Goal: Task Accomplishment & Management: Use online tool/utility

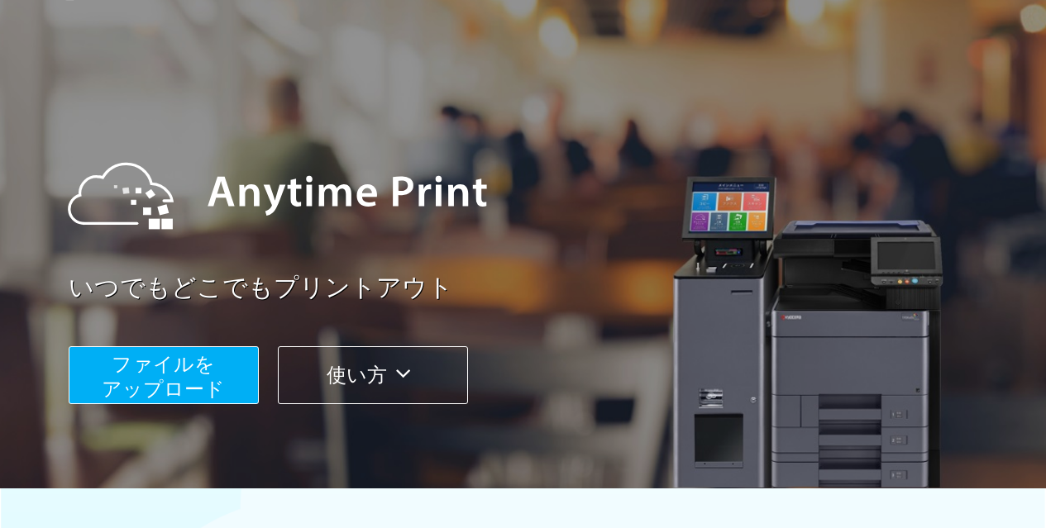
scroll to position [83, 0]
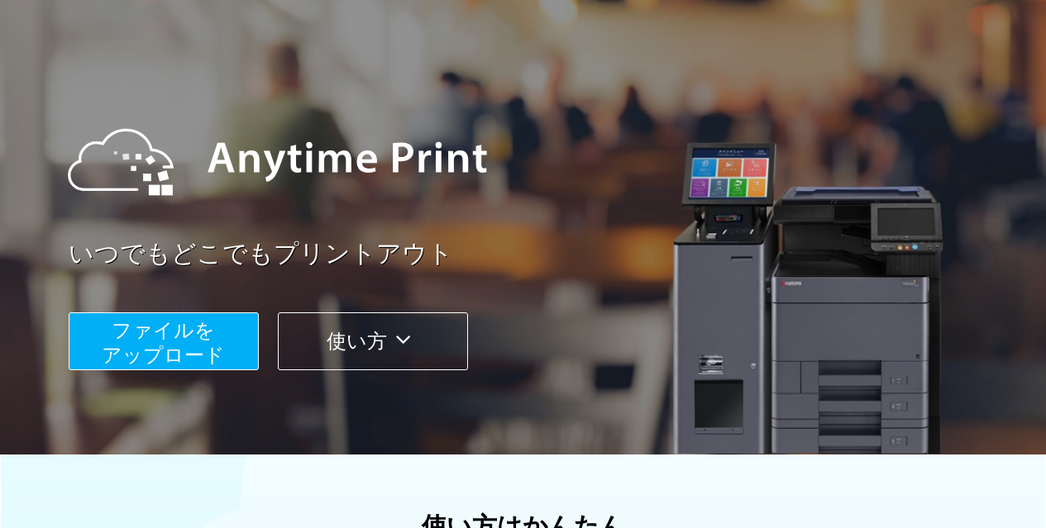
click at [178, 346] on span "ファイルを ​​アップロード" at bounding box center [163, 342] width 123 height 47
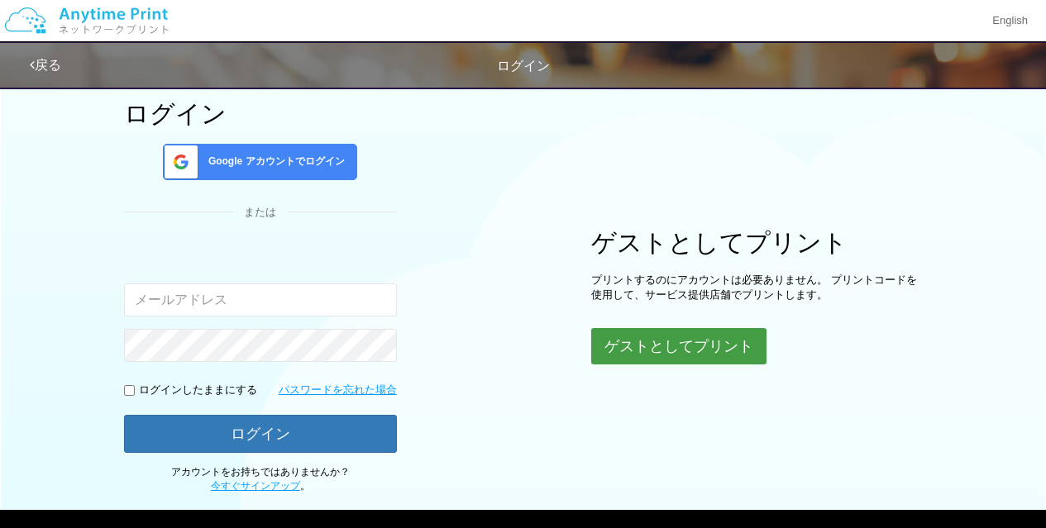
click at [631, 341] on button "ゲストとしてプリント" at bounding box center [678, 346] width 175 height 36
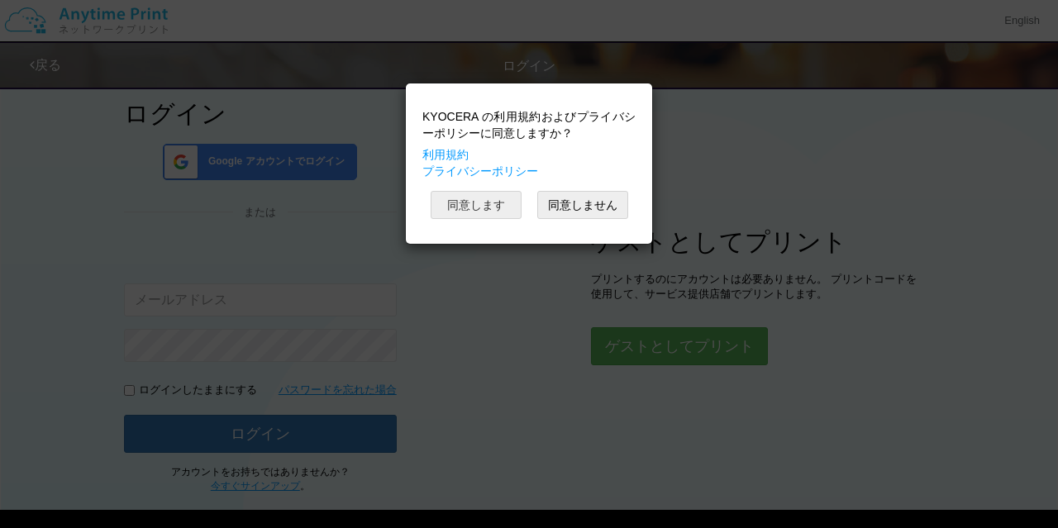
click at [498, 211] on button "同意します" at bounding box center [476, 205] width 91 height 28
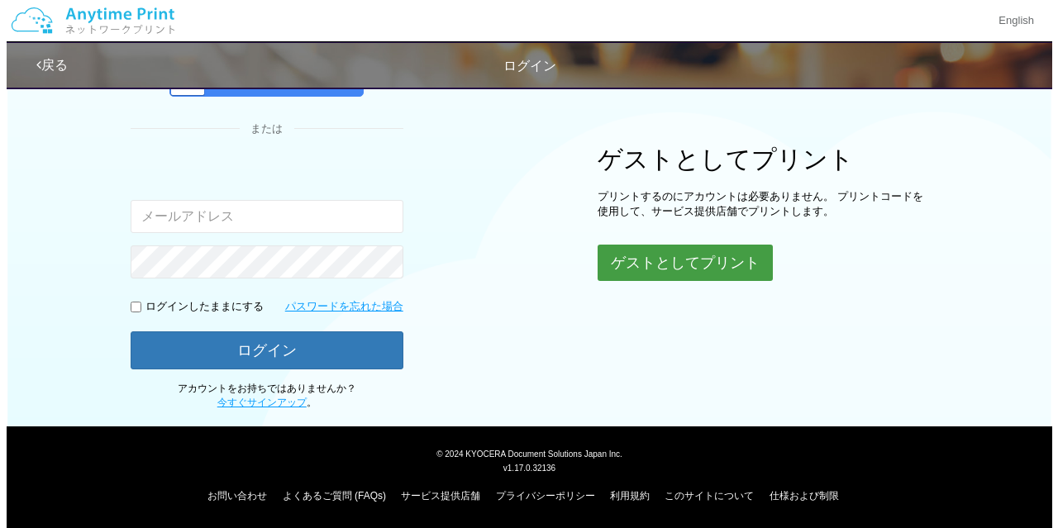
scroll to position [167, 0]
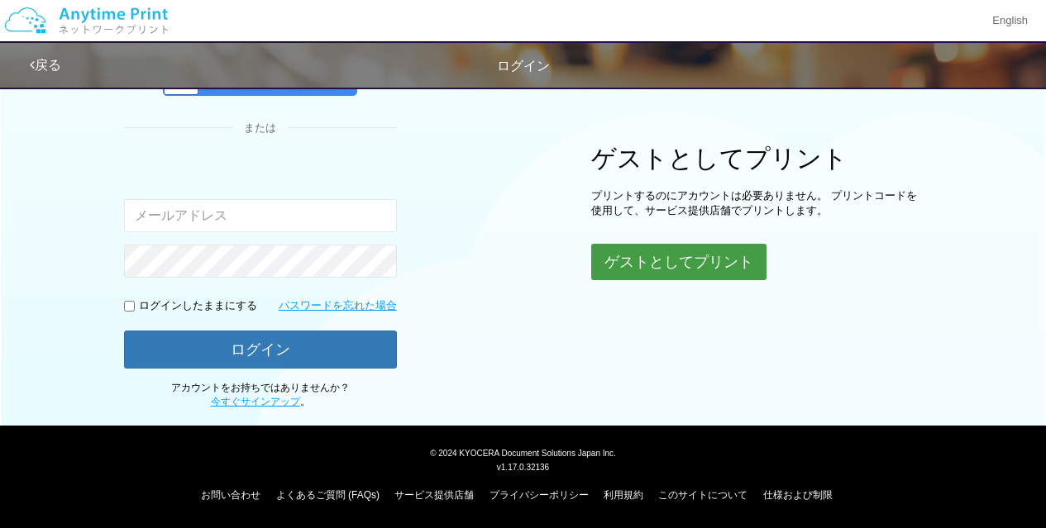
click at [650, 265] on button "ゲストとしてプリント" at bounding box center [678, 262] width 175 height 36
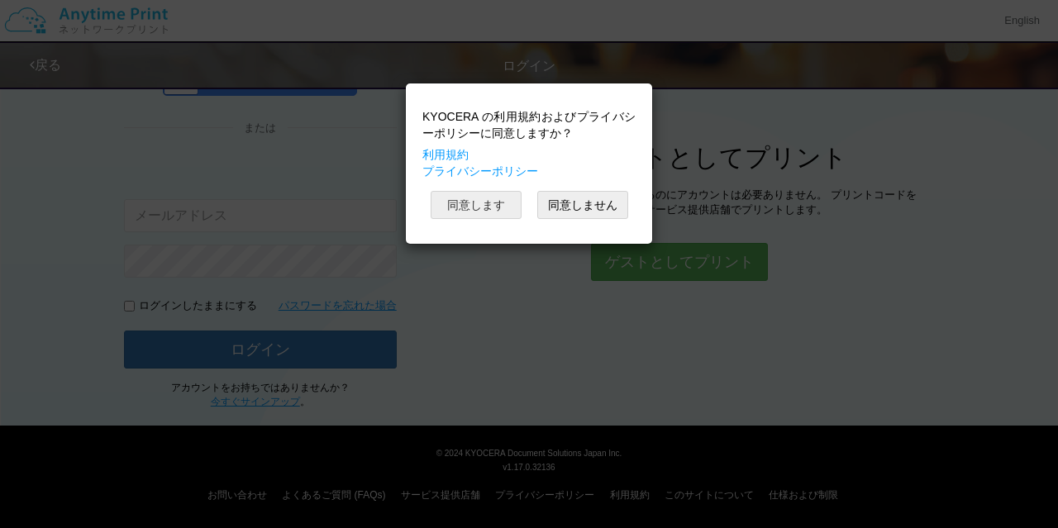
click at [495, 201] on button "同意します" at bounding box center [476, 205] width 91 height 28
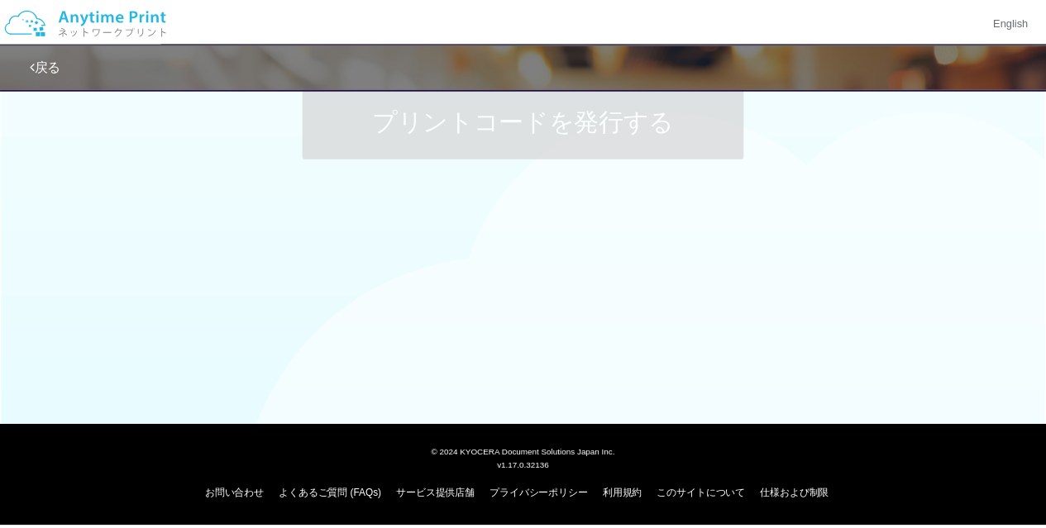
scroll to position [44, 0]
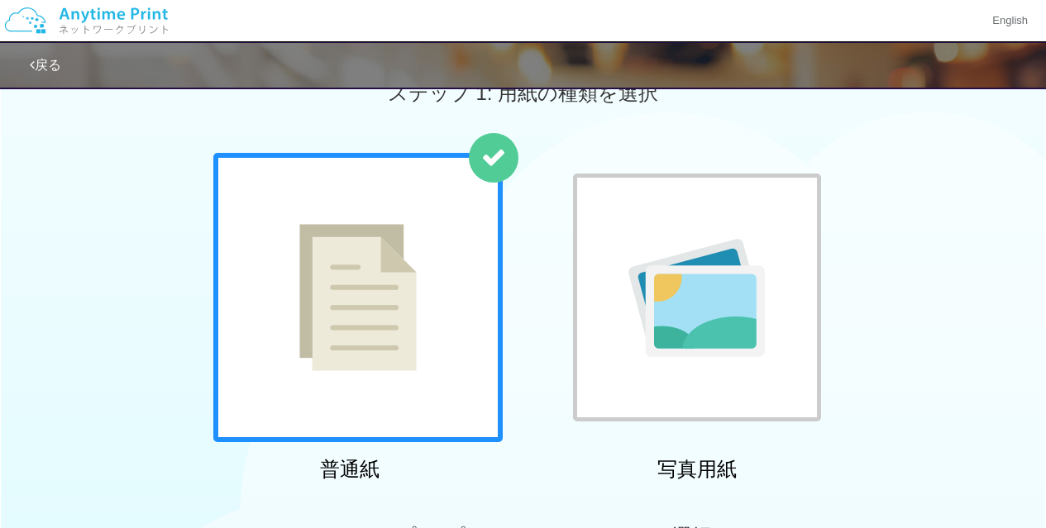
click at [453, 356] on div at bounding box center [357, 297] width 289 height 289
click at [355, 316] on img at bounding box center [357, 297] width 117 height 147
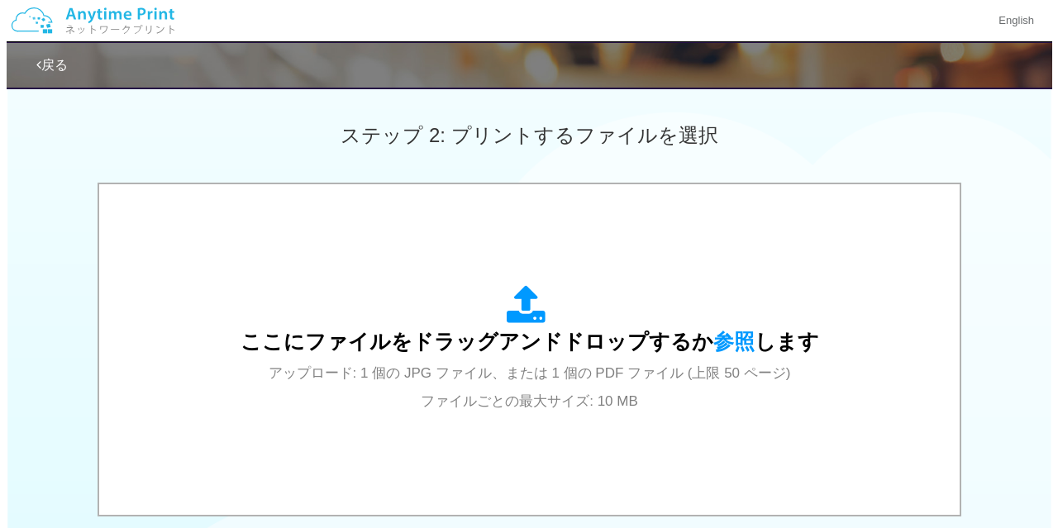
scroll to position [540, 0]
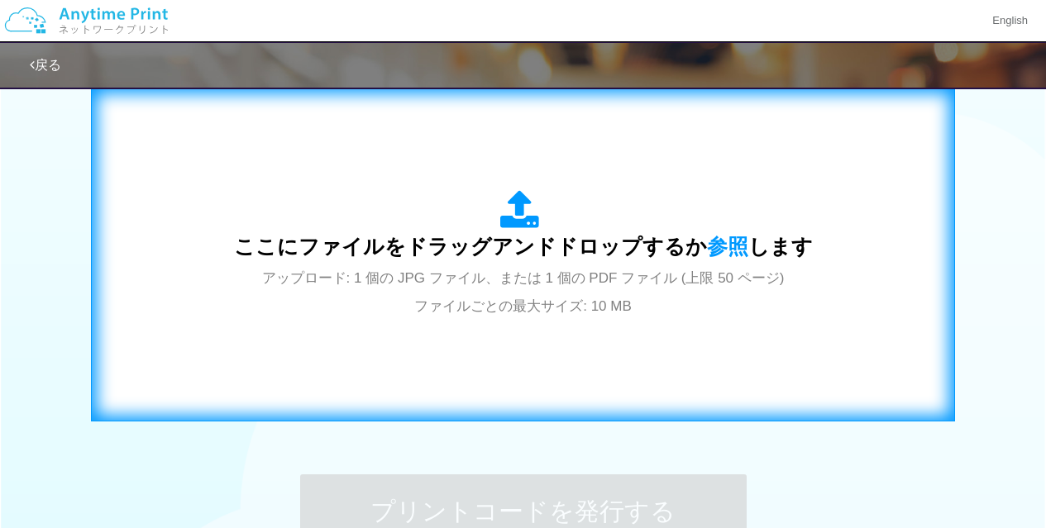
click at [527, 279] on span "アップロード: 1 個の JPG ファイル、または 1 個の PDF ファイル (上限 50 ページ) ファイルごとの最大サイズ: 10 MB" at bounding box center [523, 292] width 523 height 44
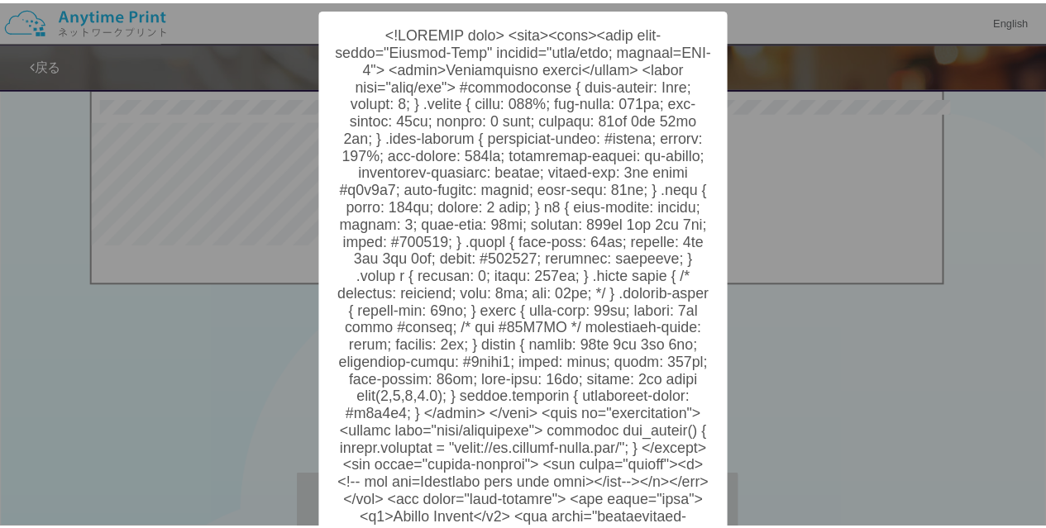
scroll to position [83, 0]
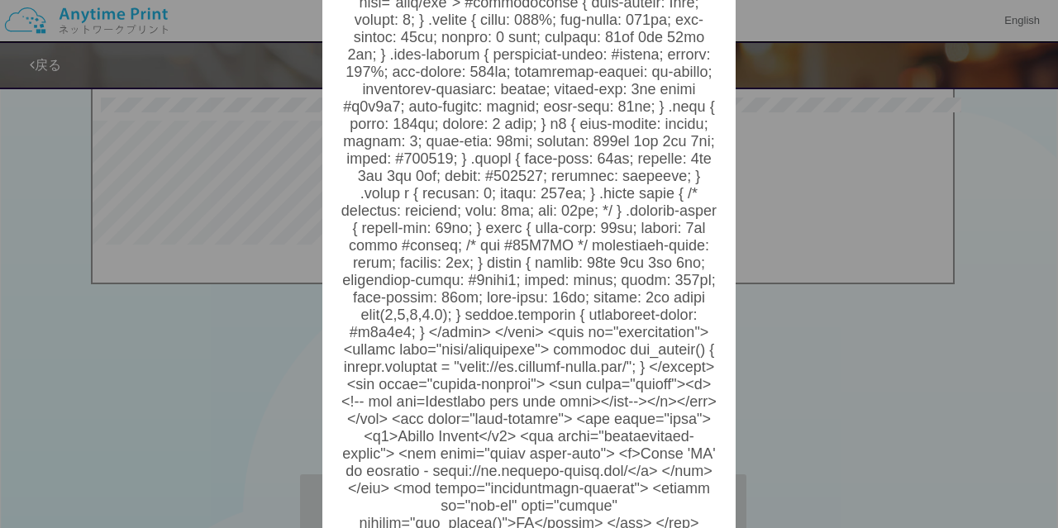
click at [191, 364] on div "? ! i OK Cancel ×" at bounding box center [529, 264] width 1058 height 528
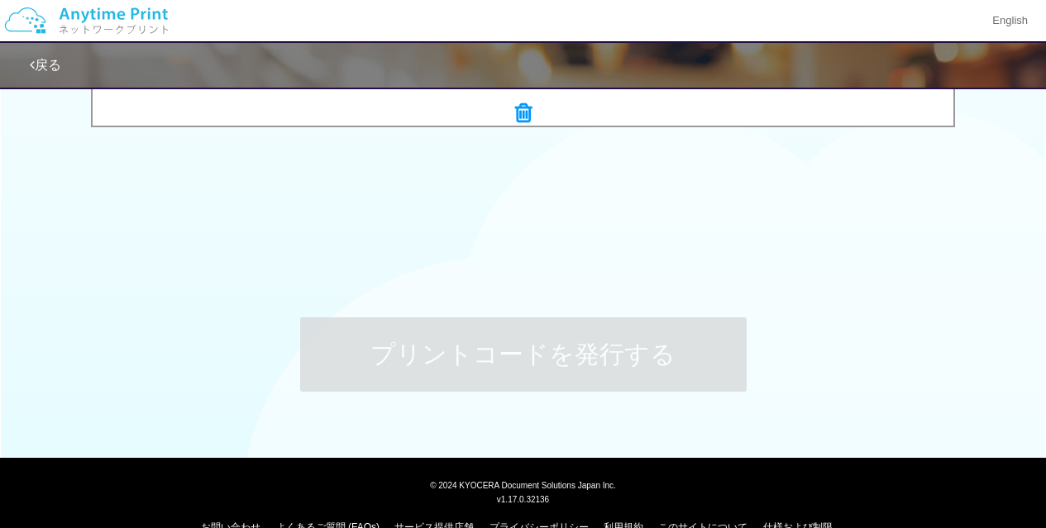
scroll to position [705, 0]
